Goal: Transaction & Acquisition: Purchase product/service

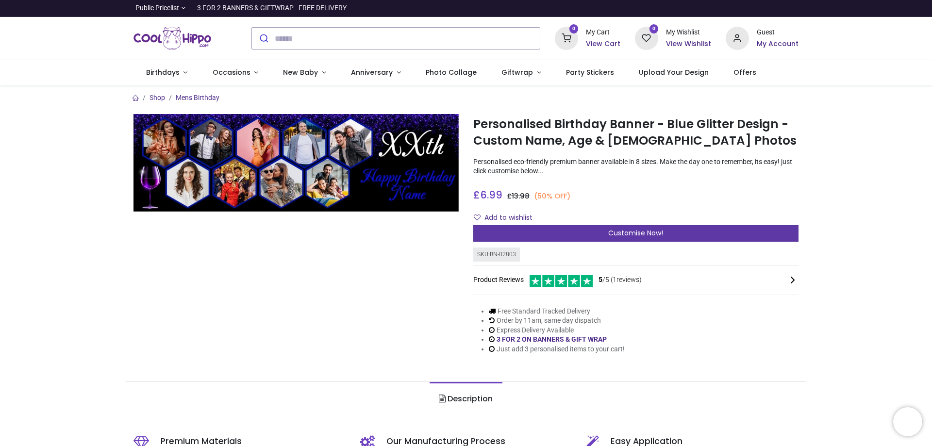
click at [630, 232] on span "Customise Now!" at bounding box center [635, 233] width 55 height 10
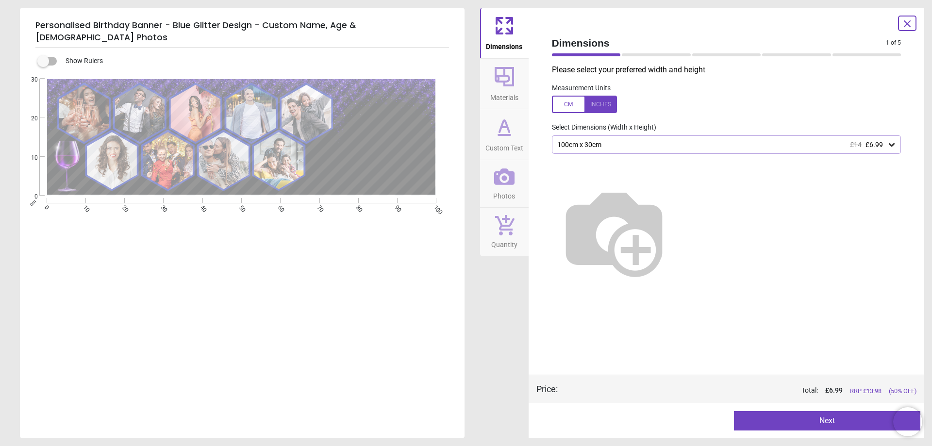
click at [676, 245] on img at bounding box center [614, 231] width 124 height 124
click at [893, 147] on icon at bounding box center [892, 144] width 6 height 3
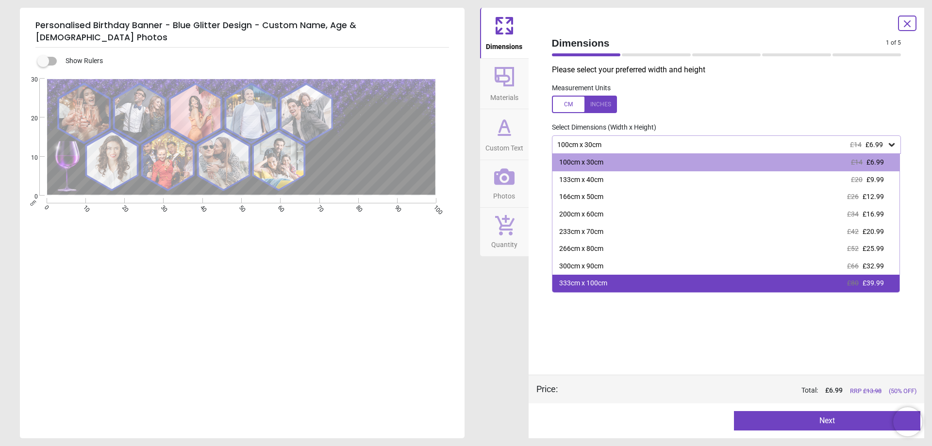
click at [859, 281] on span "£80" at bounding box center [853, 283] width 12 height 8
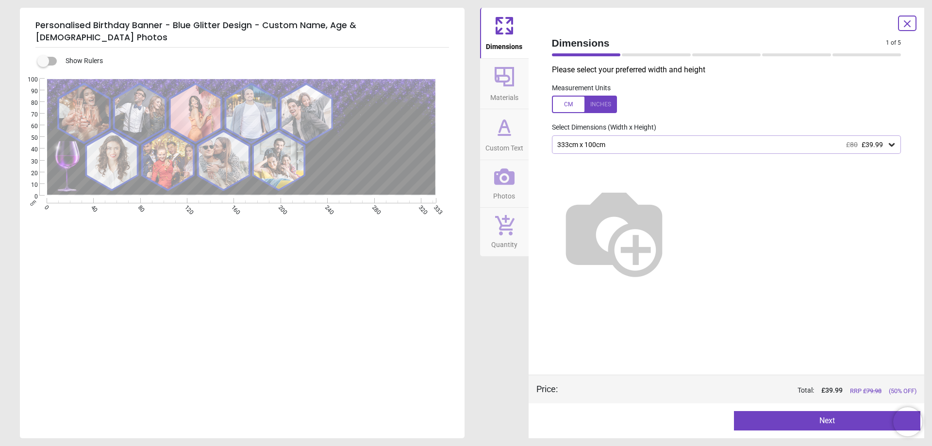
click at [883, 145] on div "333cm x 100cm £80 £39.99" at bounding box center [722, 145] width 331 height 8
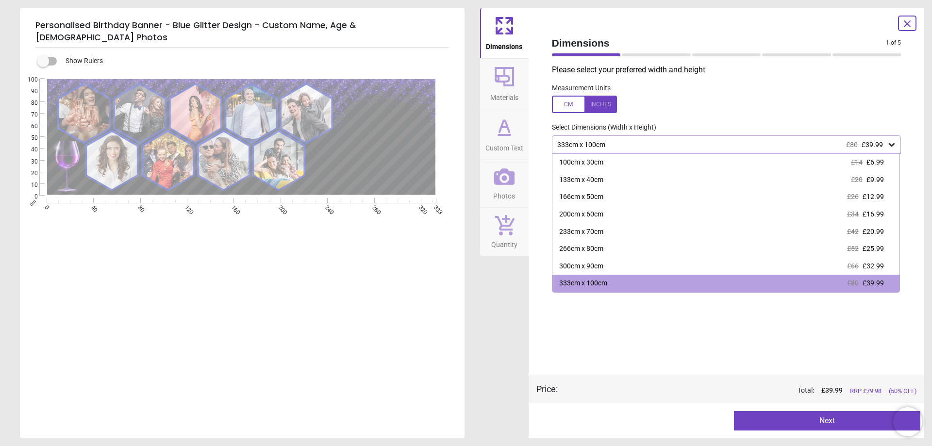
click at [817, 93] on div "Measurement Units" at bounding box center [726, 99] width 365 height 38
click at [507, 82] on icon at bounding box center [504, 76] width 19 height 19
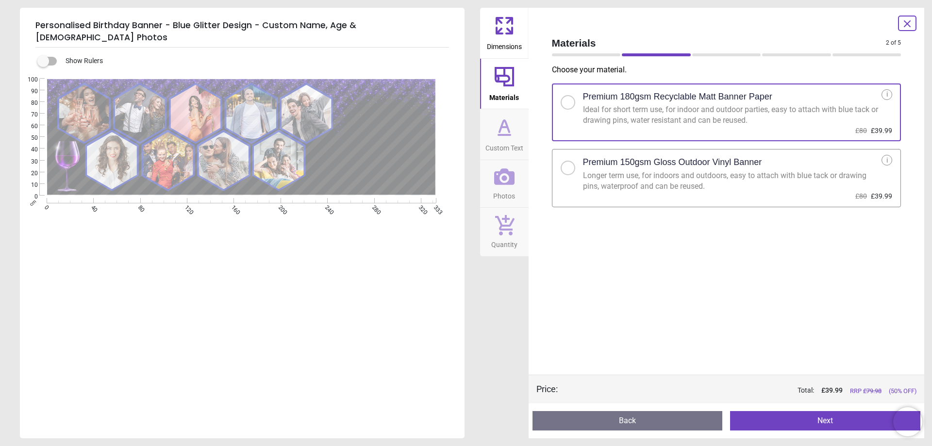
click at [512, 133] on icon at bounding box center [504, 127] width 23 height 23
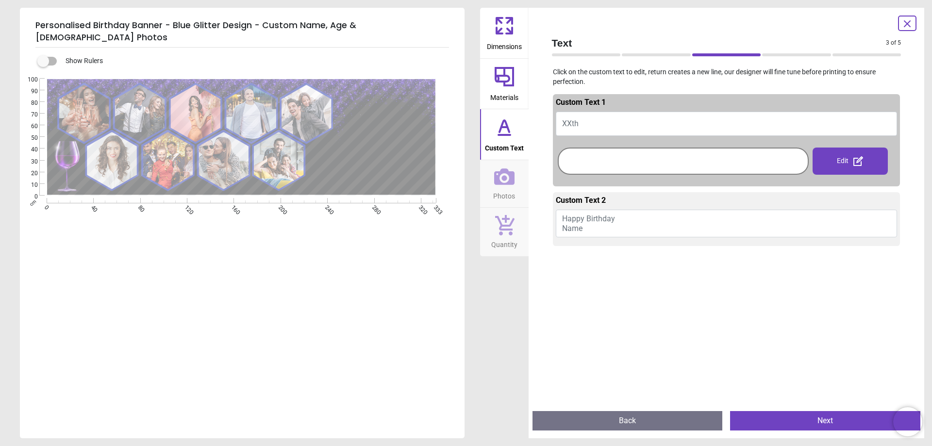
click at [493, 191] on button "Photos" at bounding box center [504, 184] width 49 height 48
